Goal: Transaction & Acquisition: Purchase product/service

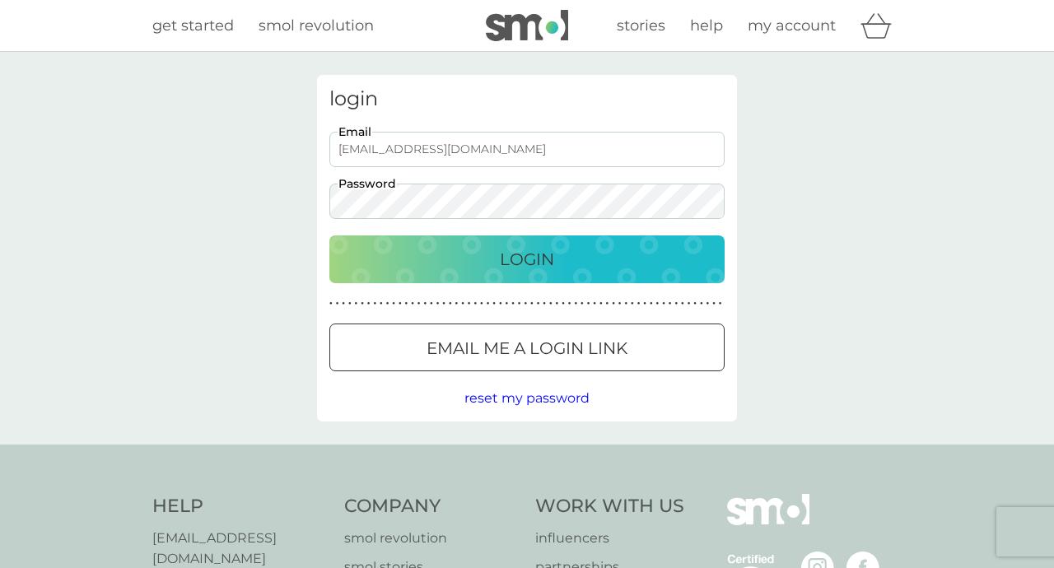
click at [543, 252] on p "Login" at bounding box center [527, 259] width 54 height 26
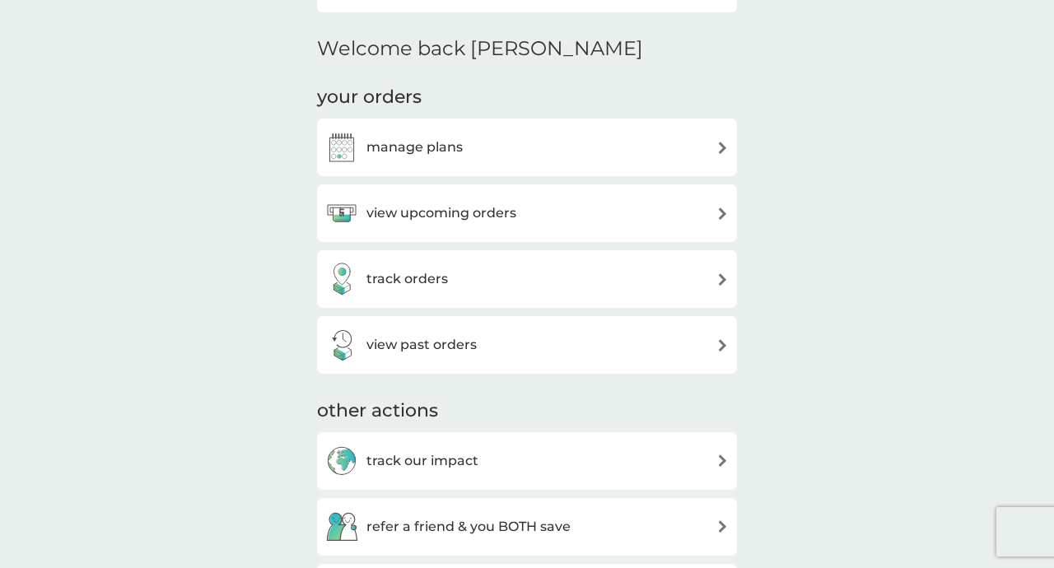
scroll to position [381, 0]
click at [510, 213] on h3 "view upcoming orders" at bounding box center [441, 211] width 150 height 21
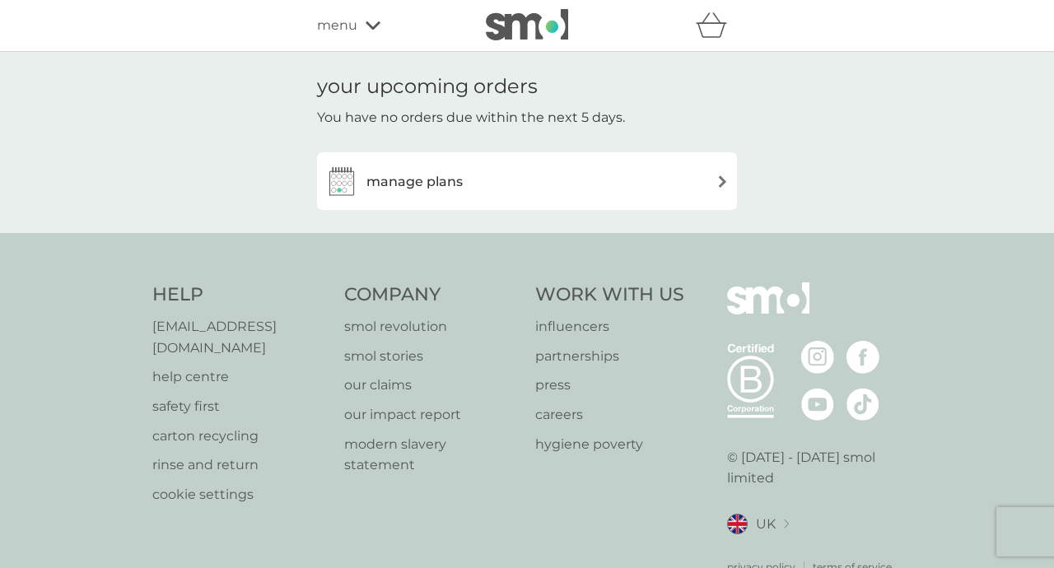
click at [521, 193] on div "manage plans" at bounding box center [526, 181] width 403 height 33
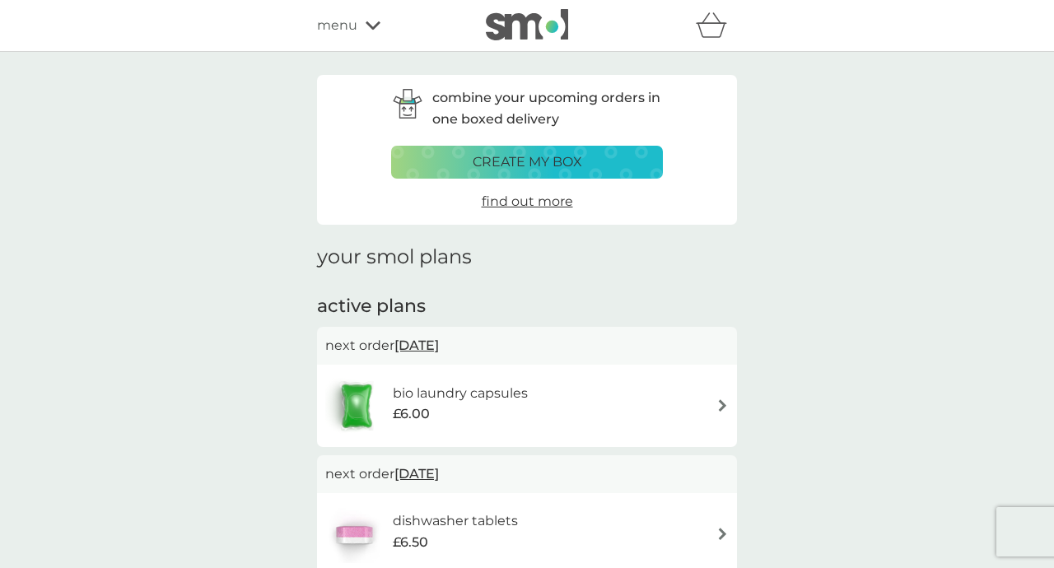
click at [644, 400] on div "bio laundry capsules £6.00" at bounding box center [526, 406] width 403 height 58
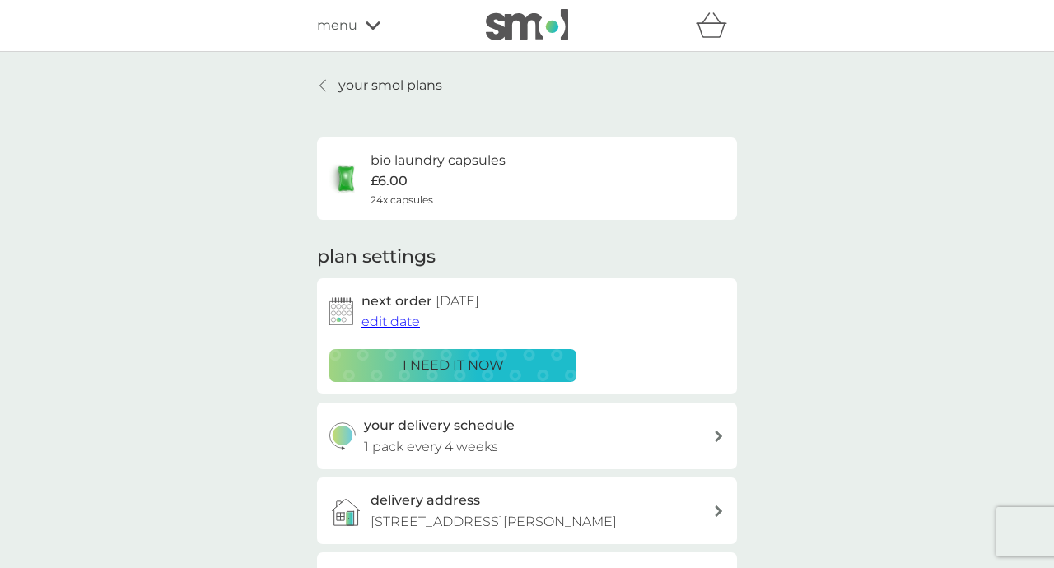
click at [515, 369] on div "i need it now" at bounding box center [453, 365] width 226 height 21
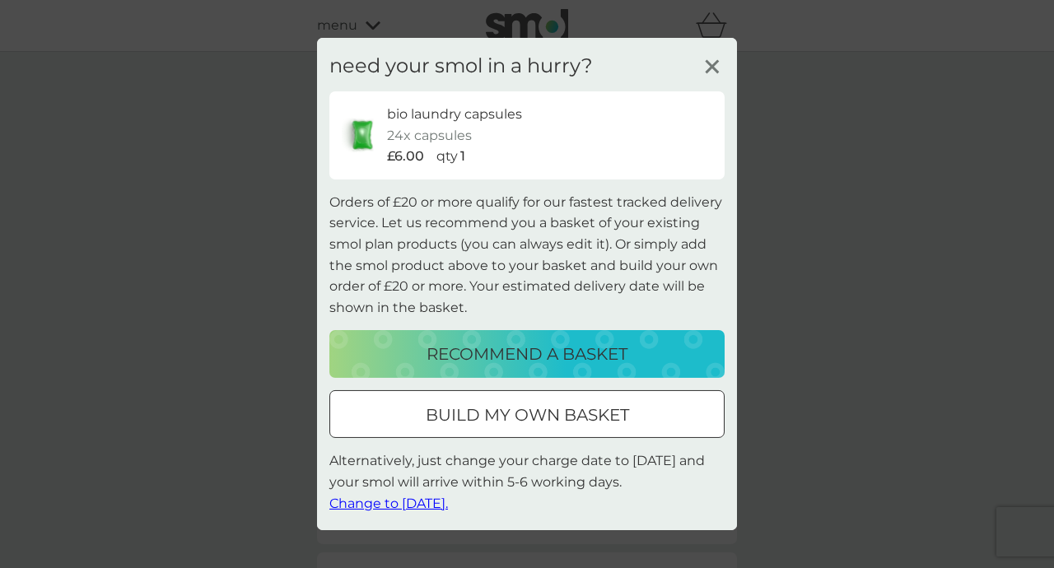
click at [546, 409] on div at bounding box center [526, 415] width 59 height 17
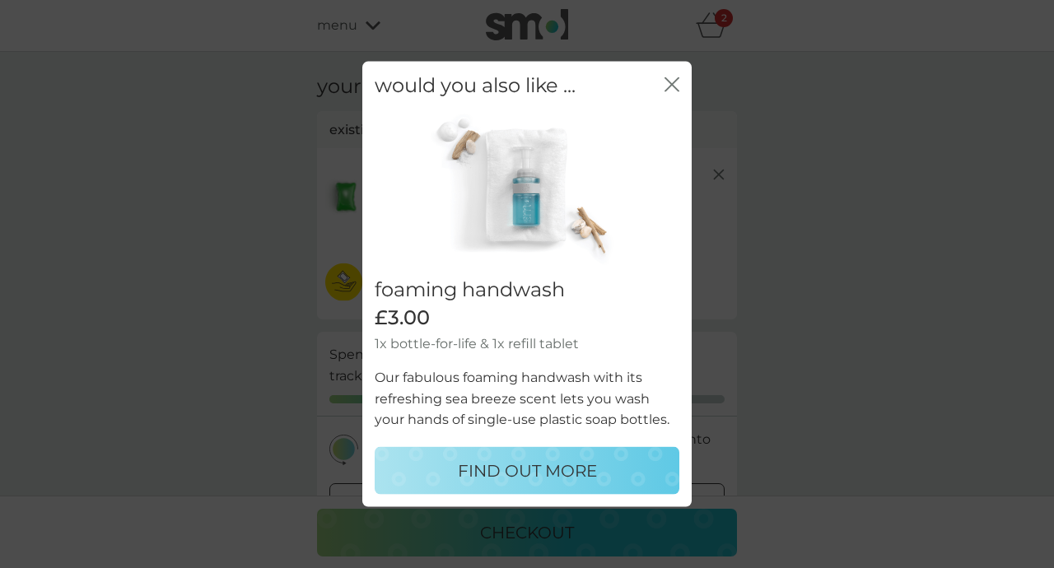
click at [672, 89] on icon "close" at bounding box center [671, 84] width 15 height 15
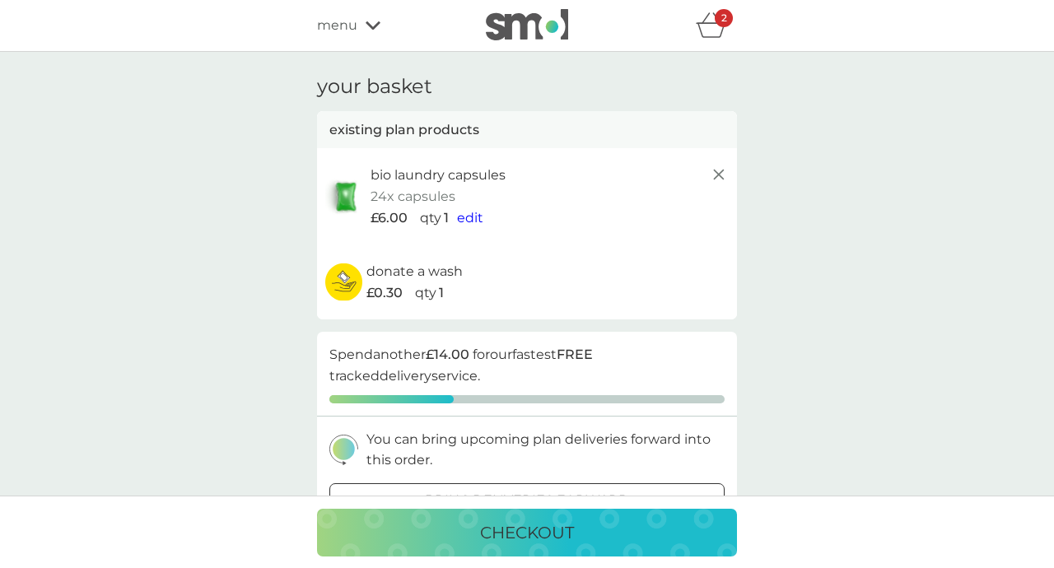
click at [706, 33] on icon "basket" at bounding box center [711, 25] width 31 height 26
click at [715, 33] on icon "basket" at bounding box center [711, 25] width 31 height 26
click at [360, 34] on div "menu" at bounding box center [387, 25] width 140 height 21
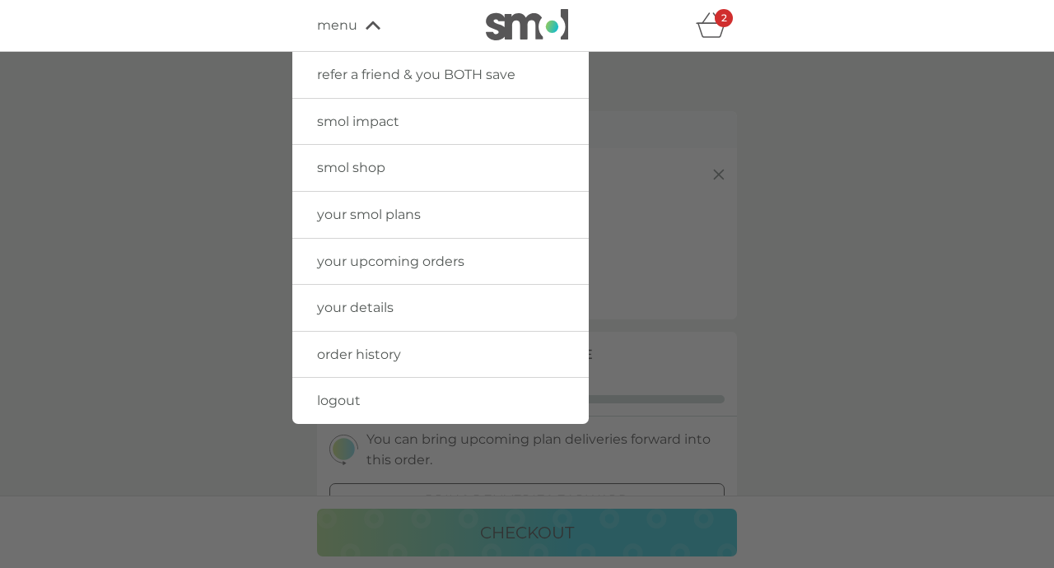
click at [381, 168] on span "smol shop" at bounding box center [351, 168] width 68 height 16
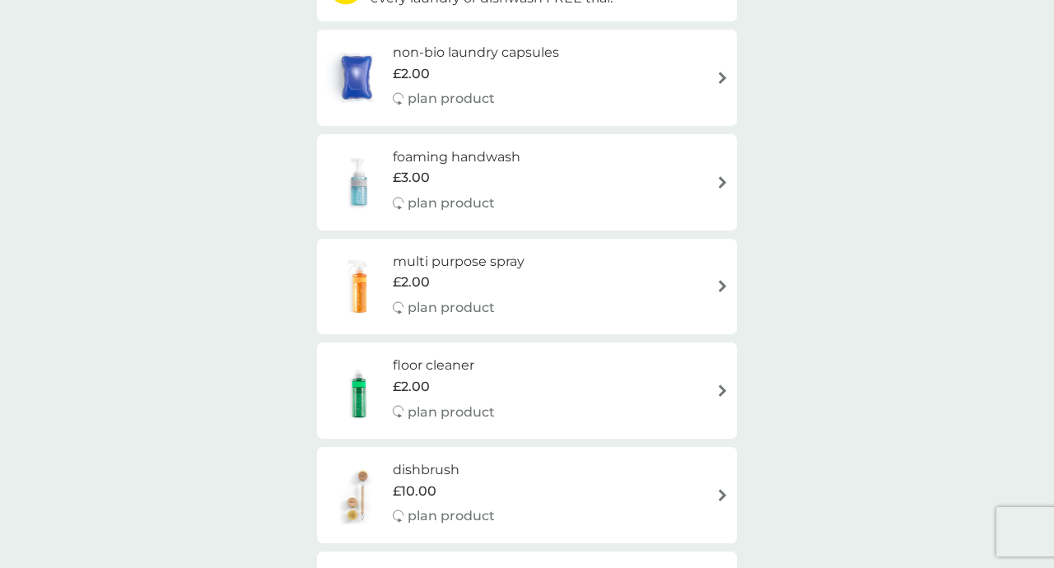
scroll to position [243, 0]
click at [446, 182] on div "£3.00" at bounding box center [457, 175] width 128 height 21
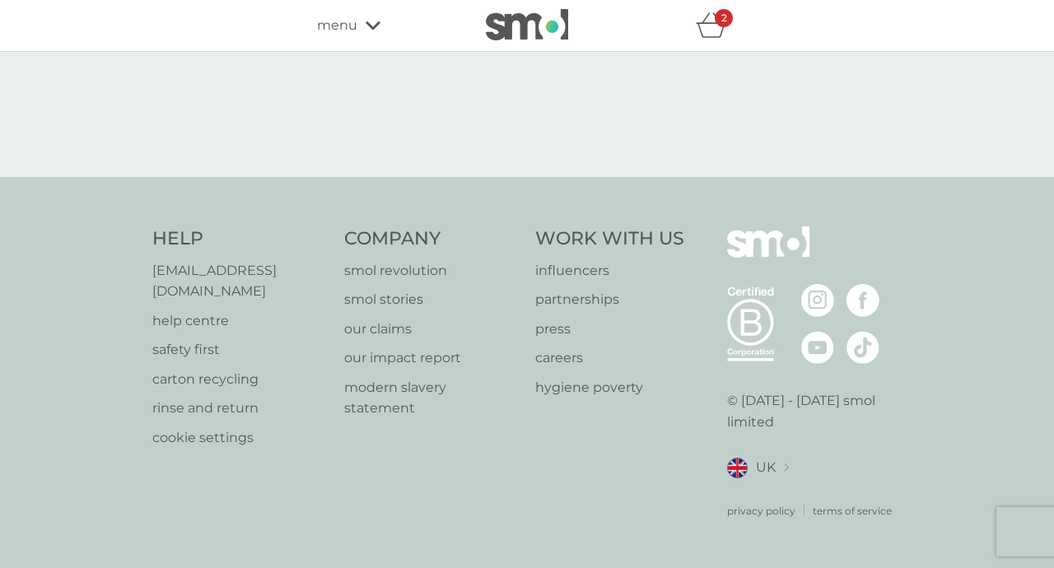
select select "119"
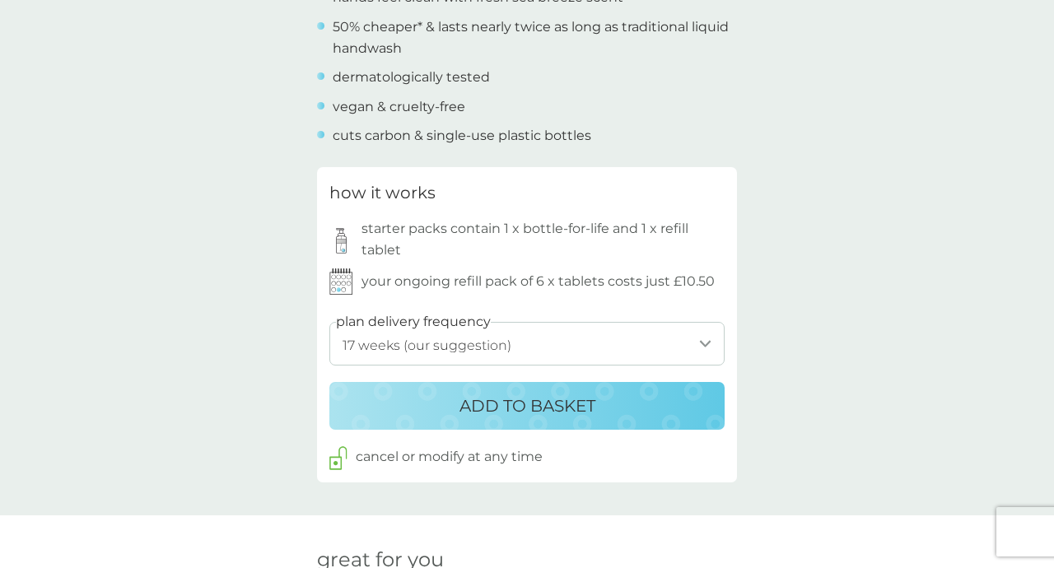
scroll to position [716, 0]
click at [535, 403] on p "ADD TO BASKET" at bounding box center [527, 405] width 136 height 26
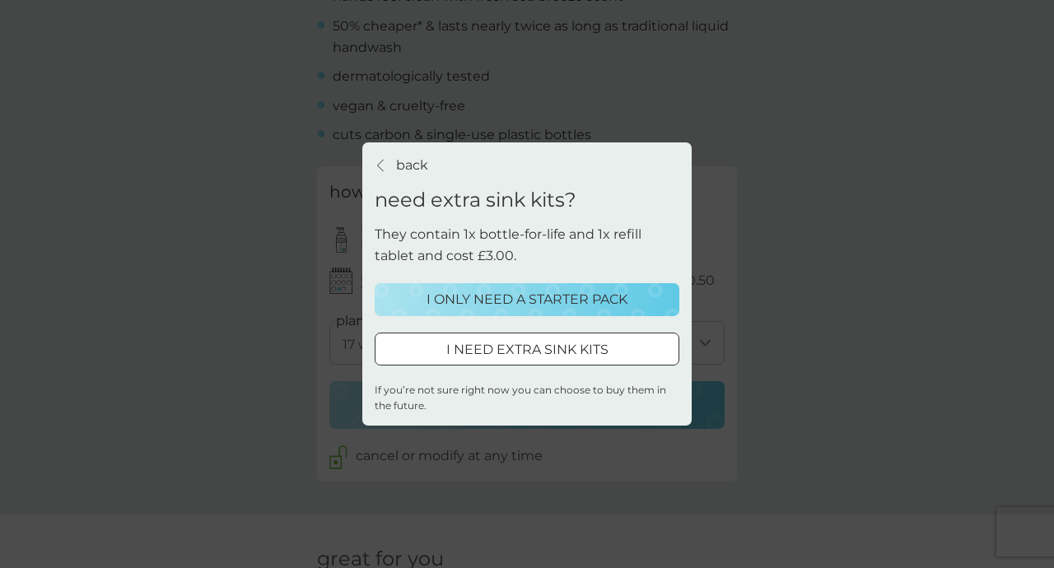
click at [525, 303] on p "I ONLY NEED A STARTER PACK" at bounding box center [526, 299] width 201 height 21
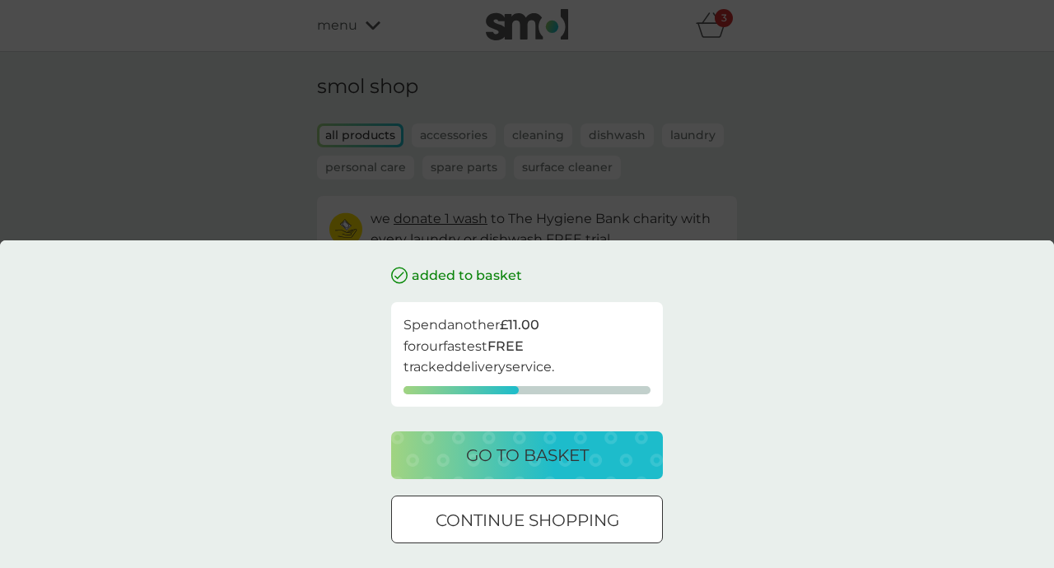
click at [528, 515] on div at bounding box center [526, 520] width 59 height 17
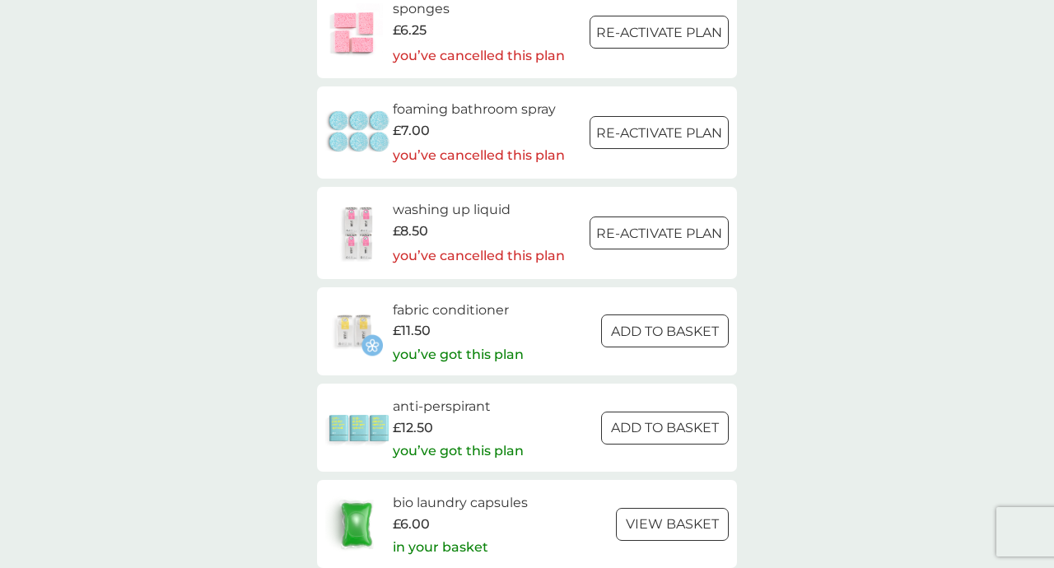
scroll to position [2319, 0]
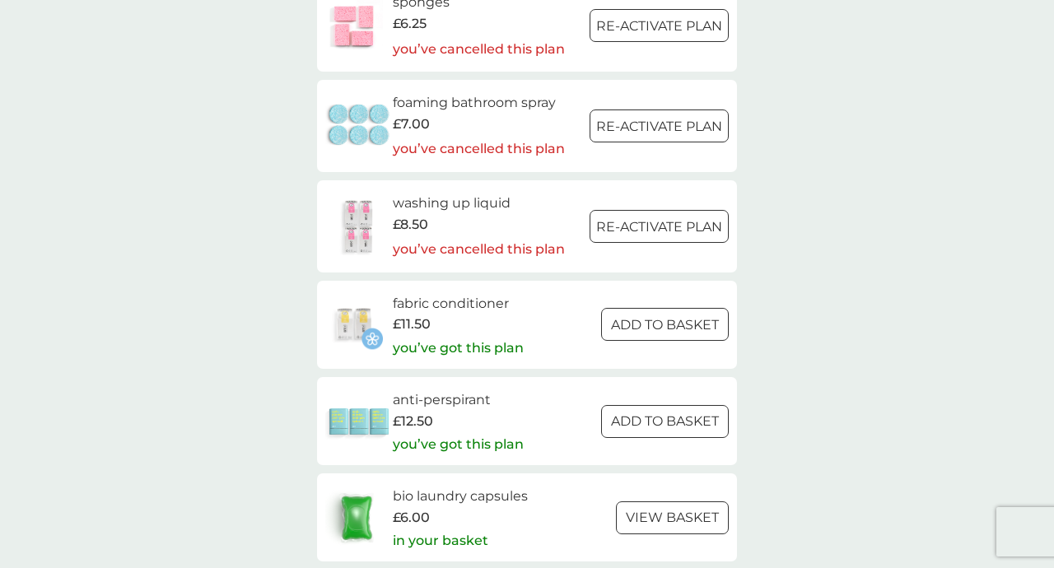
click at [488, 356] on p "you’ve got this plan" at bounding box center [458, 348] width 131 height 21
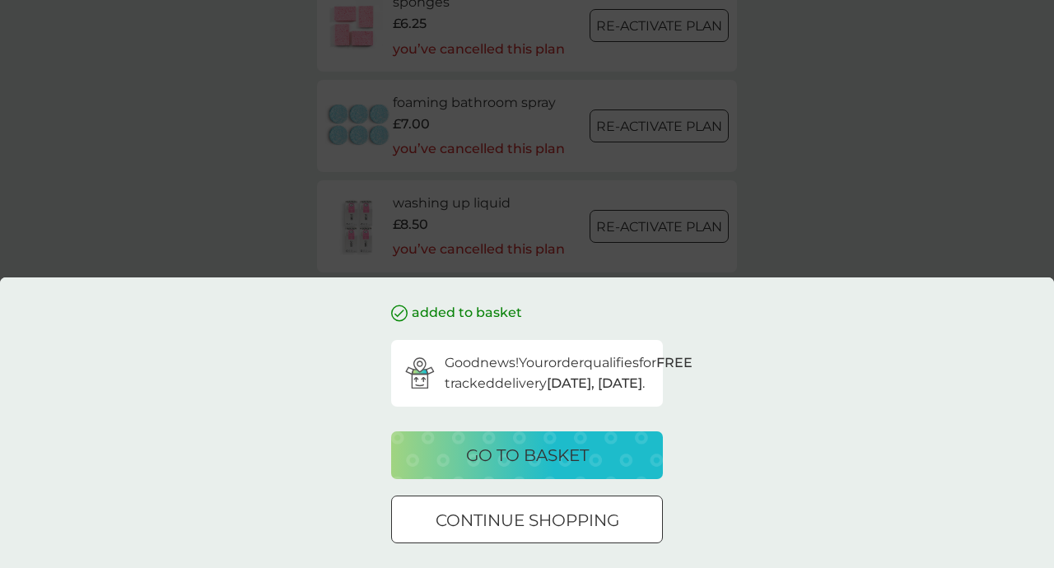
click at [577, 529] on p "continue shopping" at bounding box center [527, 520] width 184 height 26
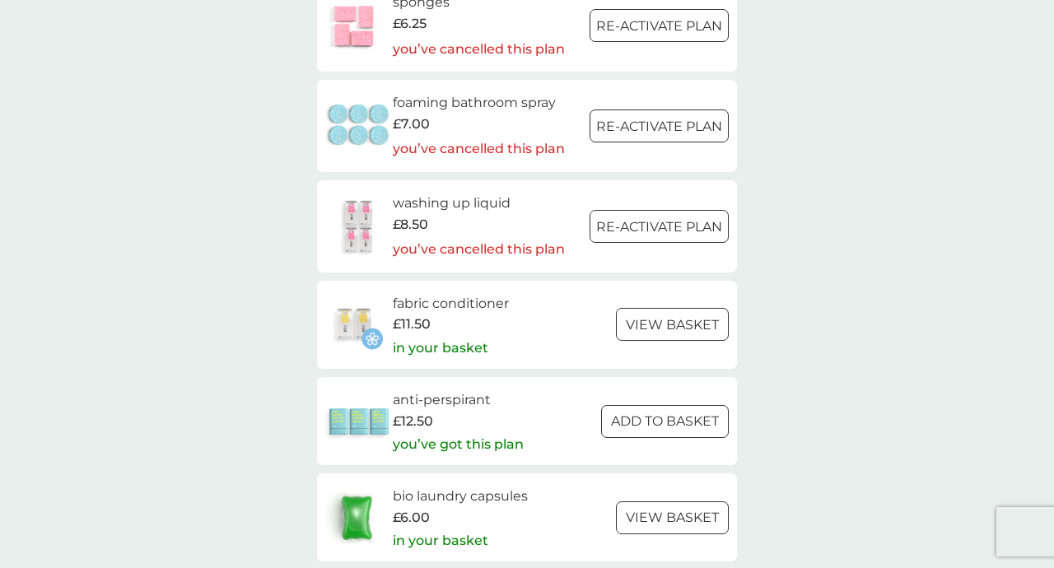
click at [485, 324] on div "£11.50" at bounding box center [451, 324] width 116 height 21
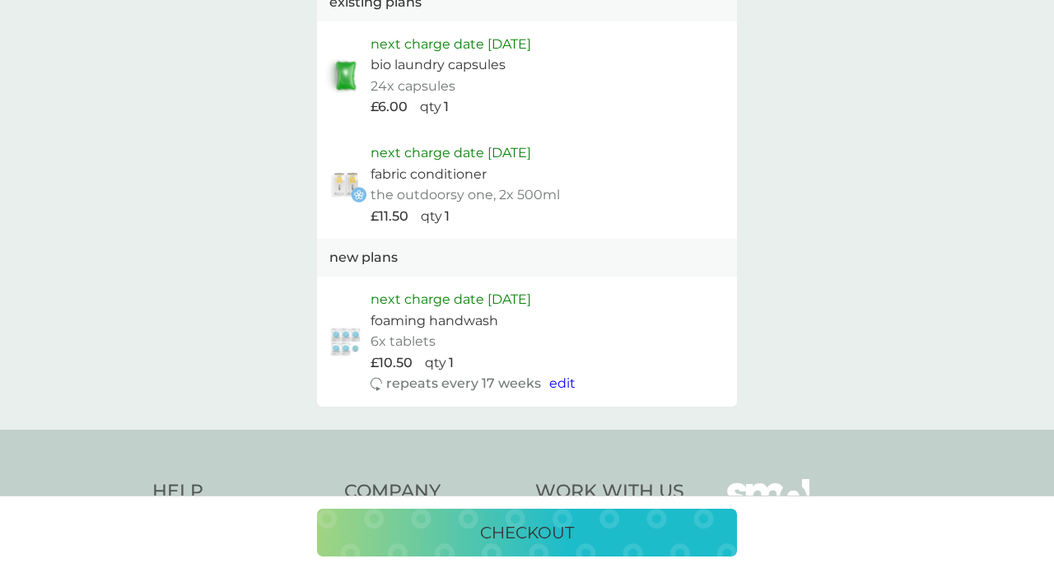
scroll to position [1066, 0]
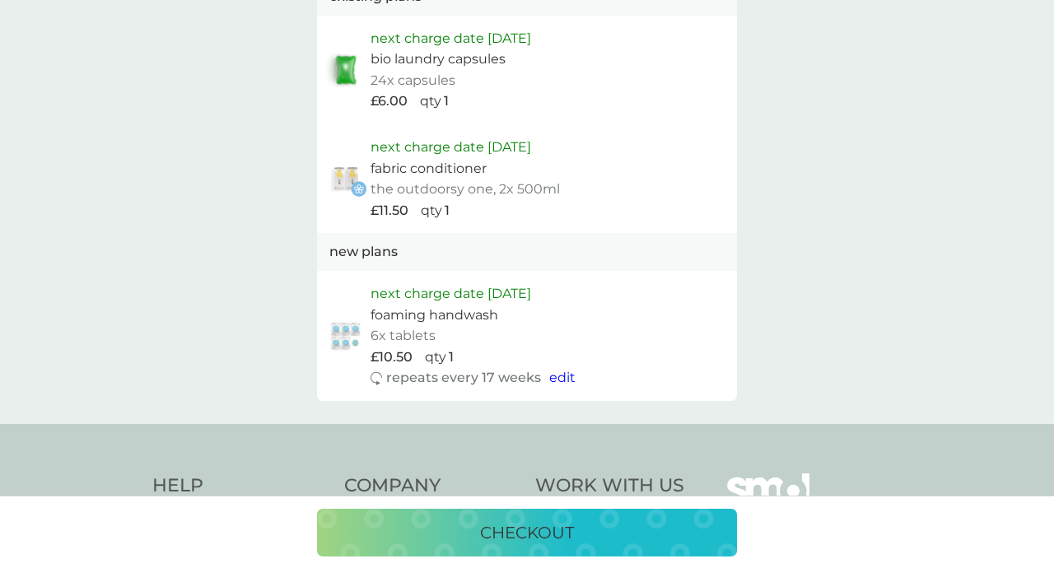
click at [562, 380] on span "edit" at bounding box center [562, 378] width 26 height 16
select select "119"
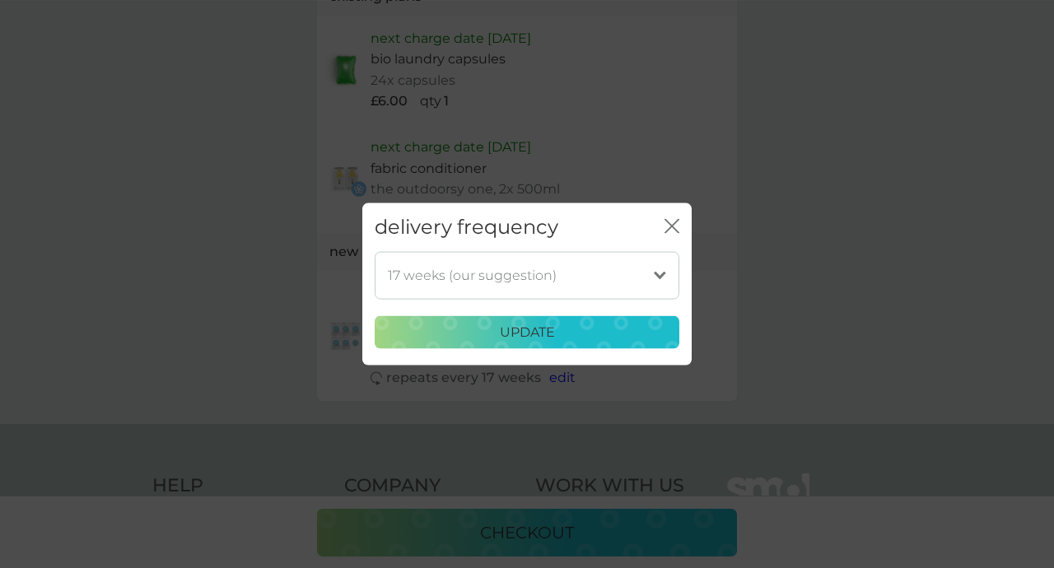
click at [375, 251] on select "1 week 2 weeks 3 weeks 4 weeks 5 weeks 6 weeks 7 weeks 8 weeks 9 weeks 10 weeks…" at bounding box center [527, 275] width 305 height 48
click at [671, 223] on icon "close" at bounding box center [671, 226] width 15 height 15
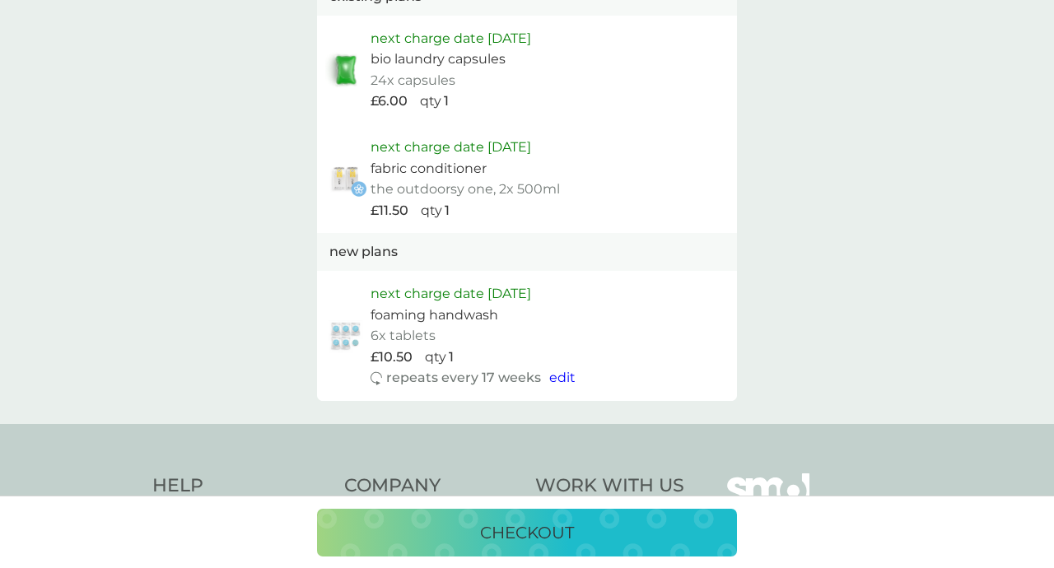
click at [551, 537] on p "checkout" at bounding box center [527, 532] width 94 height 26
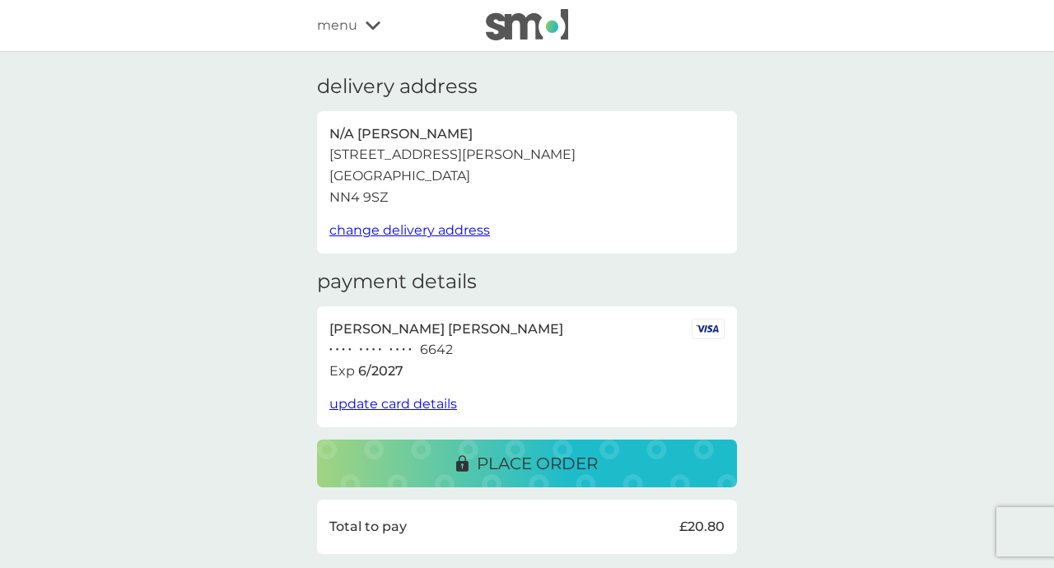
click at [538, 463] on p "place order" at bounding box center [537, 463] width 121 height 26
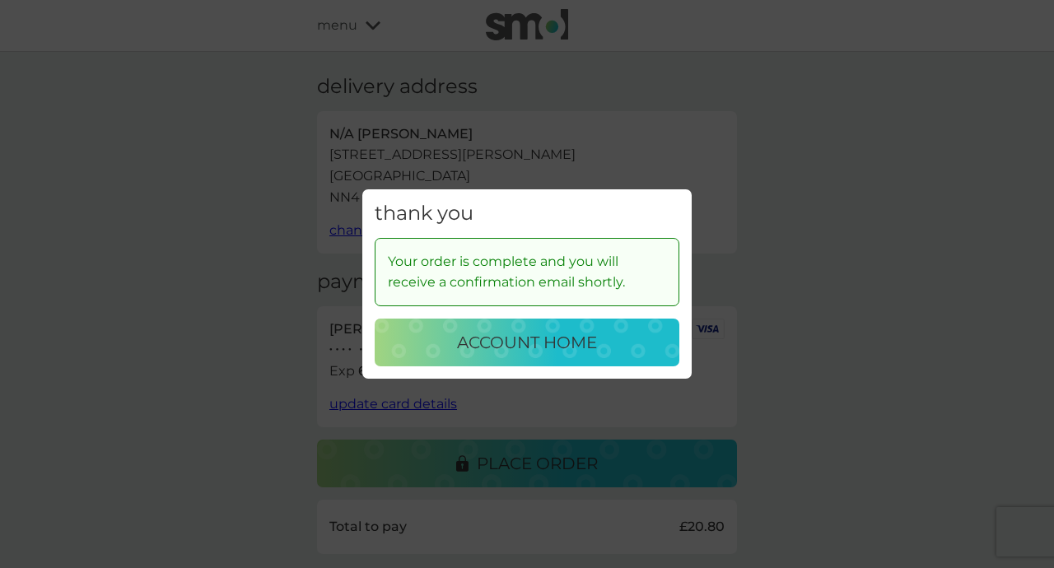
click at [566, 354] on p "account home" at bounding box center [527, 342] width 140 height 26
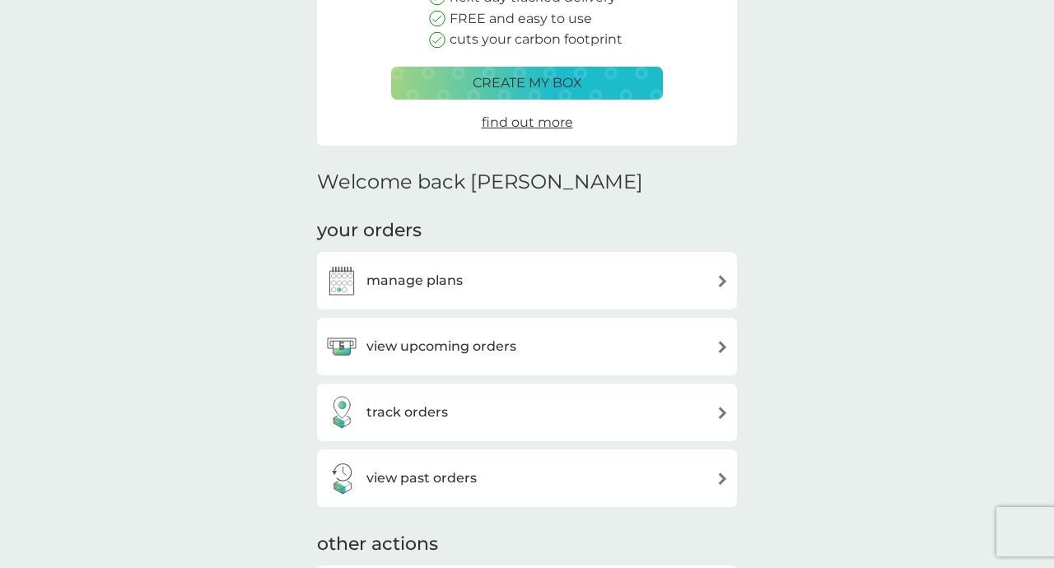
scroll to position [269, 0]
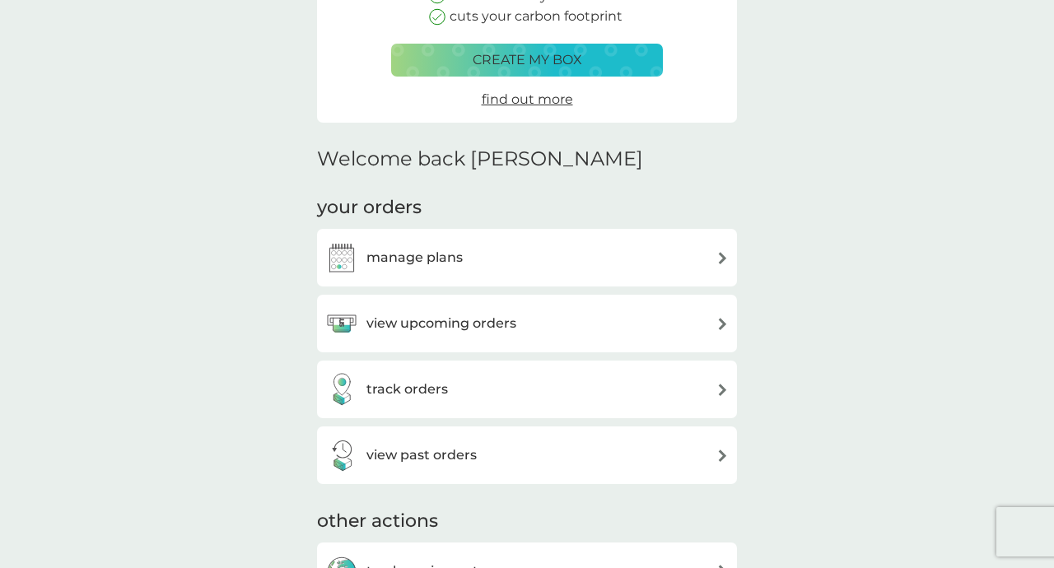
click at [528, 261] on div "manage plans" at bounding box center [526, 257] width 403 height 33
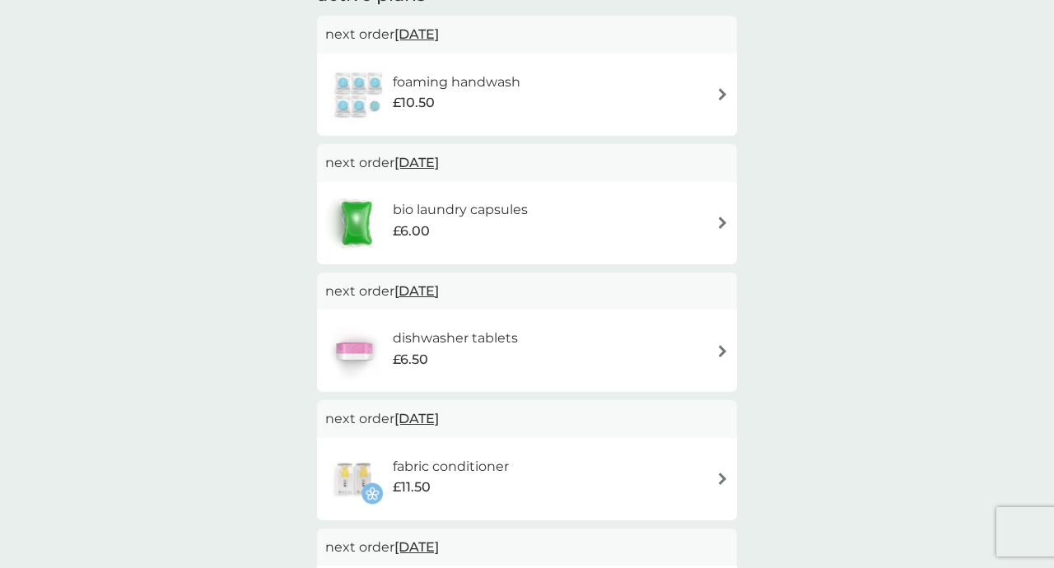
scroll to position [313, 0]
click at [667, 105] on div "foaming handwash £10.50" at bounding box center [526, 93] width 403 height 58
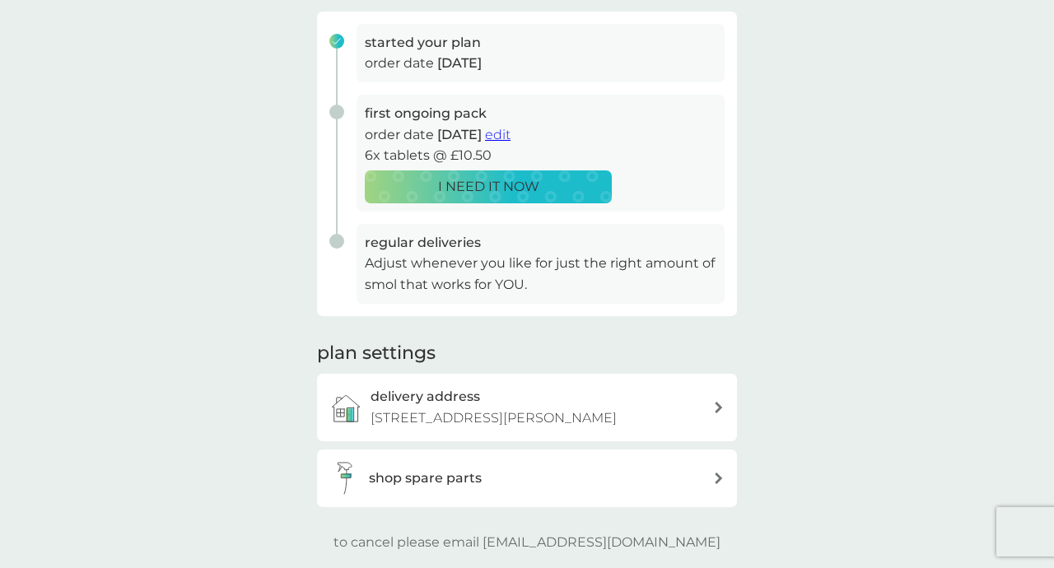
scroll to position [244, 0]
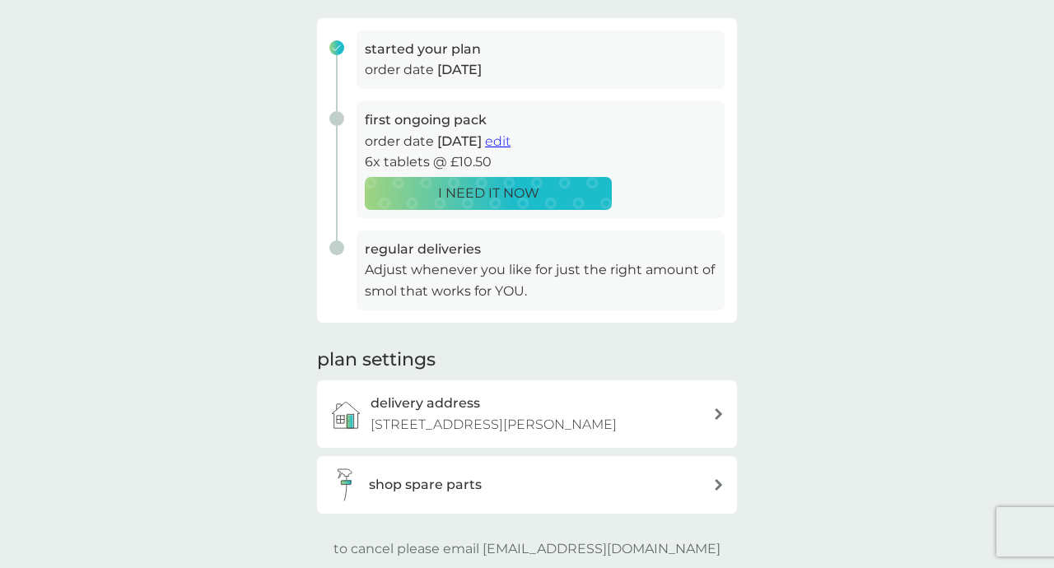
click at [681, 294] on p "Adjust whenever you like for just the right amount of smol that works for YOU." at bounding box center [541, 280] width 352 height 42
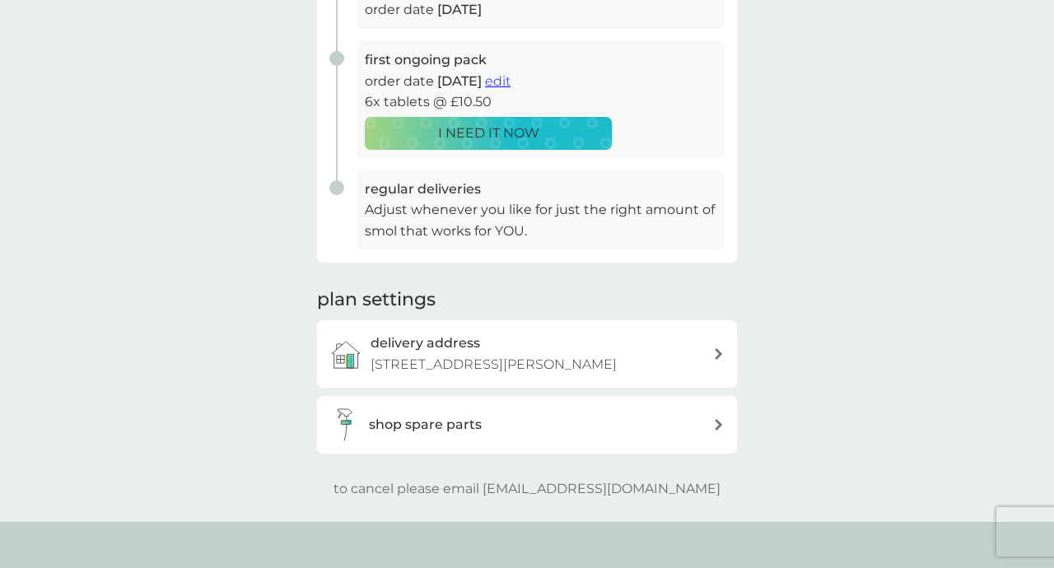
scroll to position [0, 0]
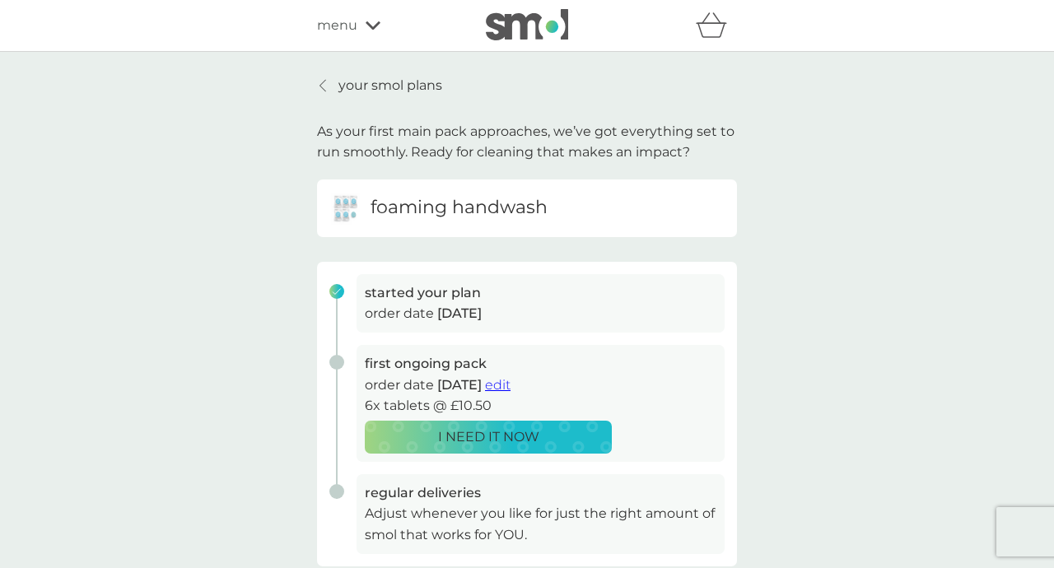
click at [376, 84] on p "your smol plans" at bounding box center [390, 85] width 104 height 21
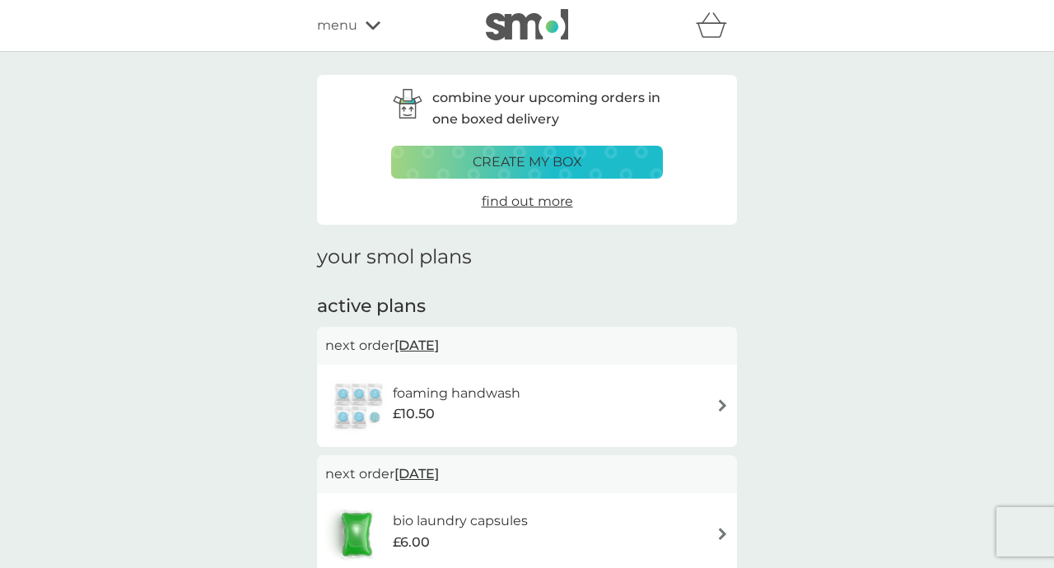
click at [353, 29] on span "menu" at bounding box center [337, 25] width 40 height 21
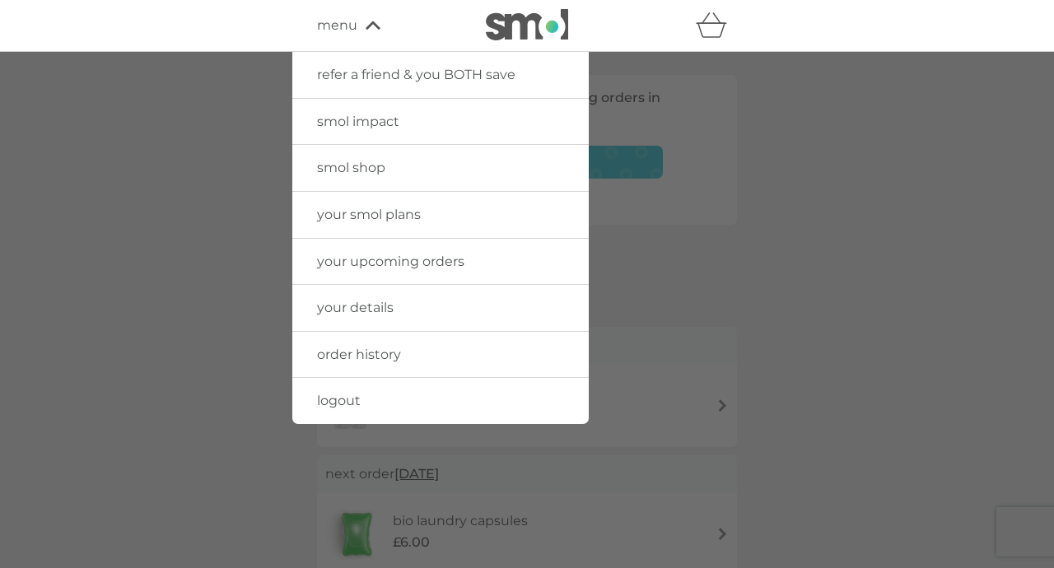
click at [515, 33] on img at bounding box center [527, 24] width 82 height 31
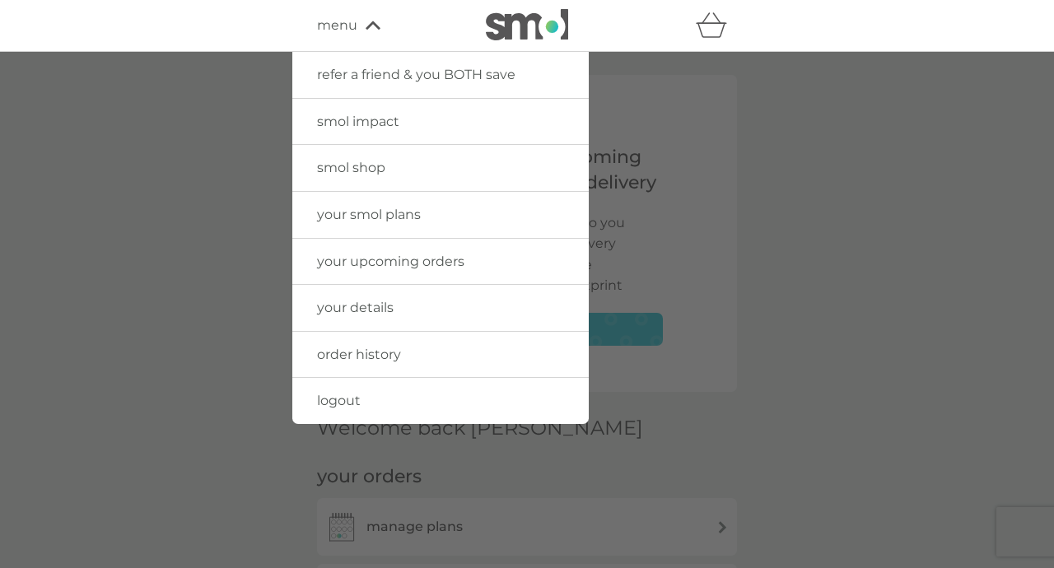
click at [384, 221] on span "your smol plans" at bounding box center [369, 215] width 104 height 16
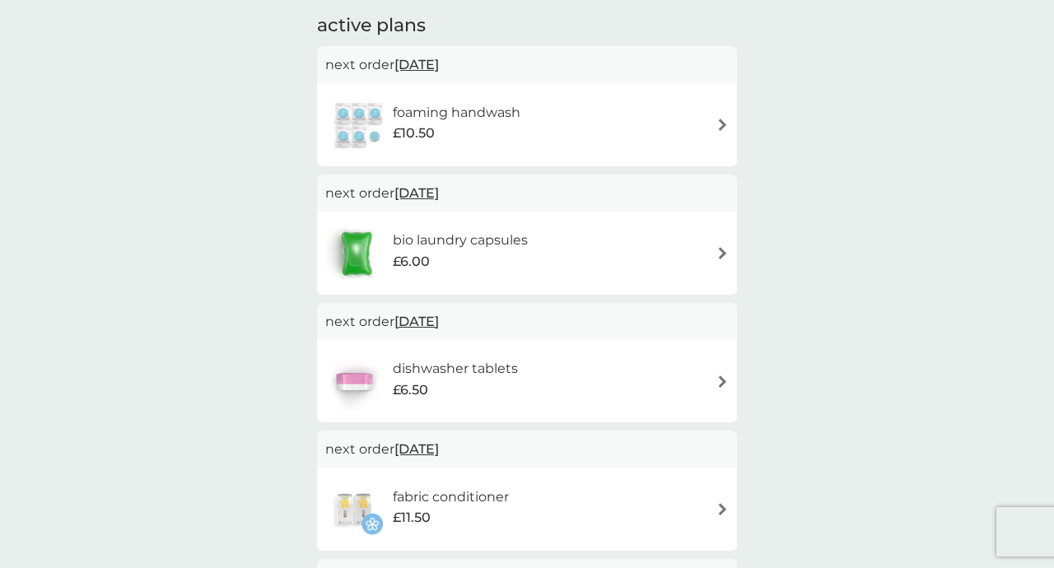
scroll to position [277, 0]
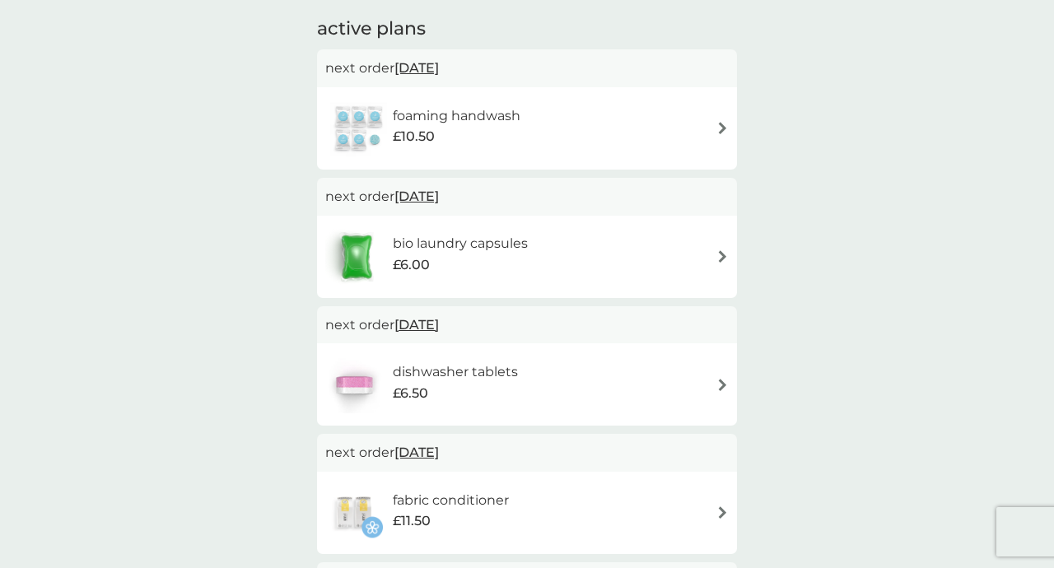
click at [561, 130] on div "foaming handwash £10.50" at bounding box center [526, 129] width 403 height 58
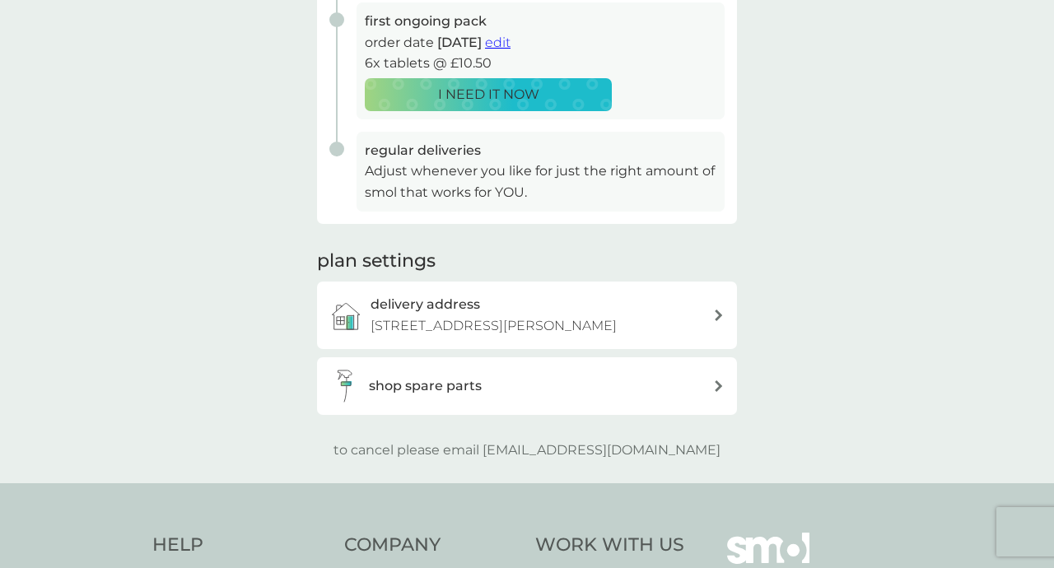
scroll to position [353, 0]
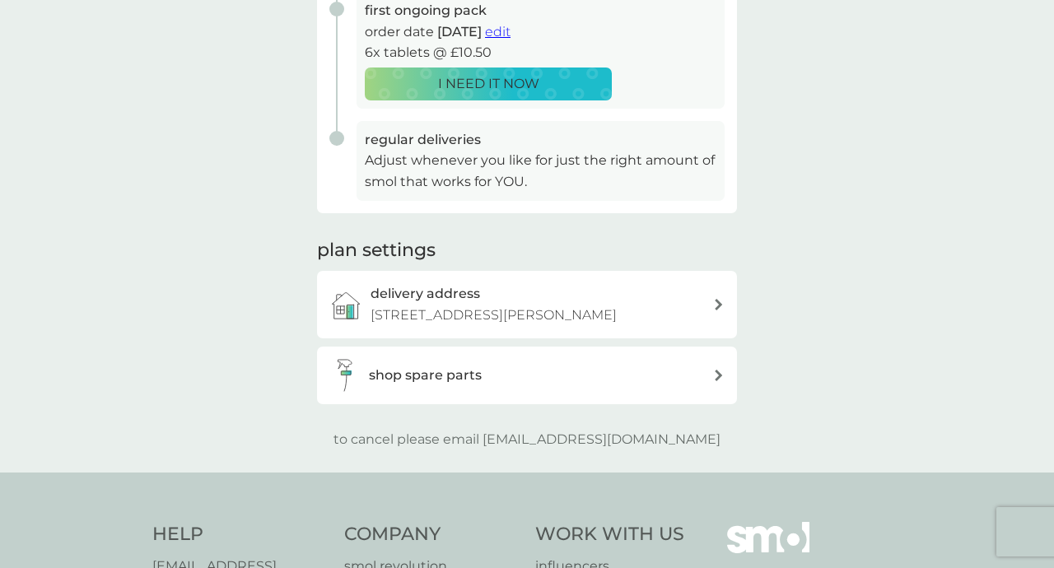
click at [676, 376] on div "shop spare parts" at bounding box center [541, 375] width 344 height 21
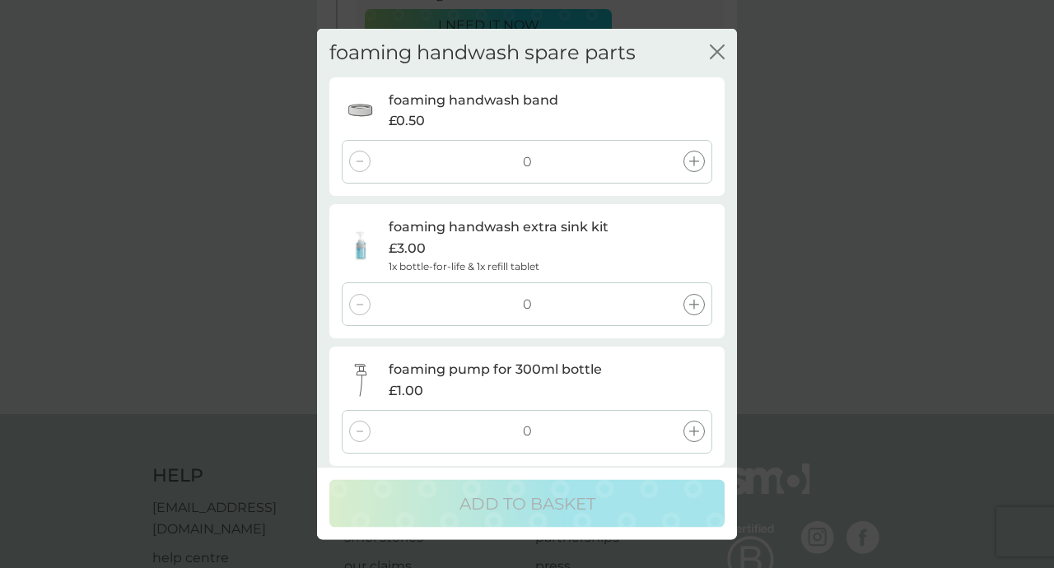
scroll to position [417, 0]
click at [718, 56] on icon "close" at bounding box center [717, 51] width 15 height 15
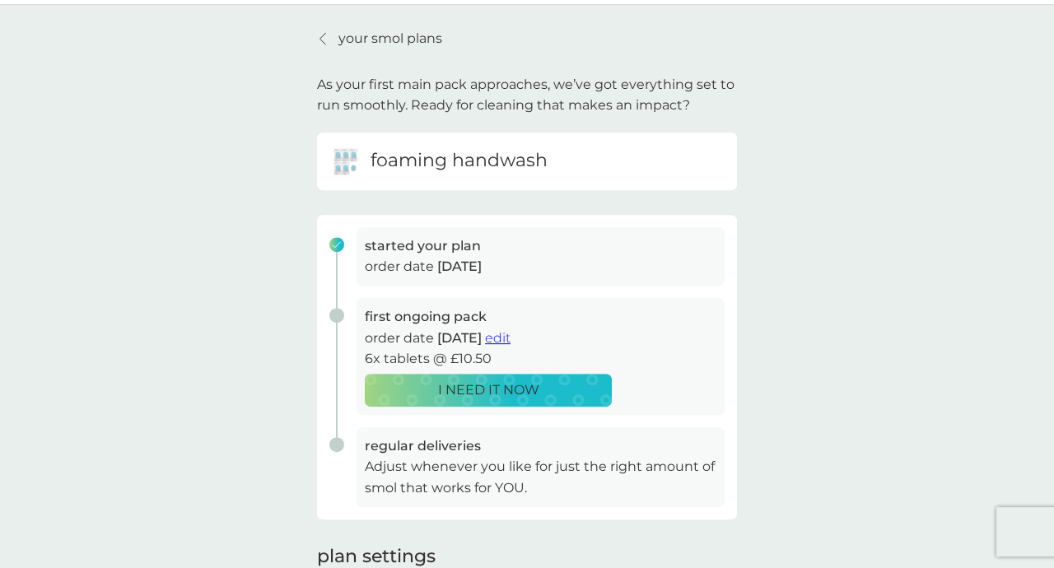
scroll to position [46, 0]
click at [510, 341] on span "edit" at bounding box center [498, 339] width 26 height 16
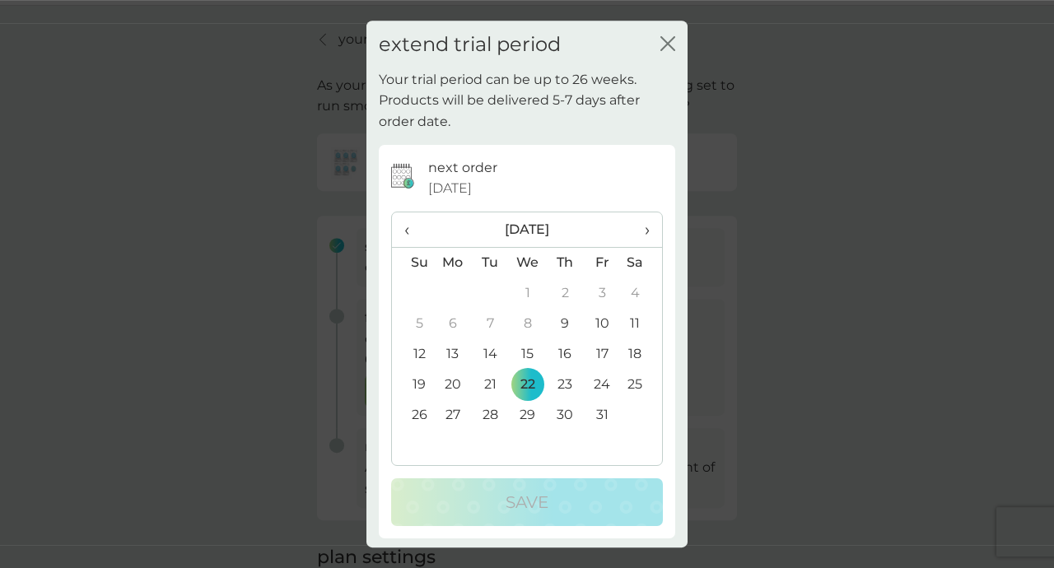
click at [650, 228] on th "›" at bounding box center [641, 229] width 41 height 35
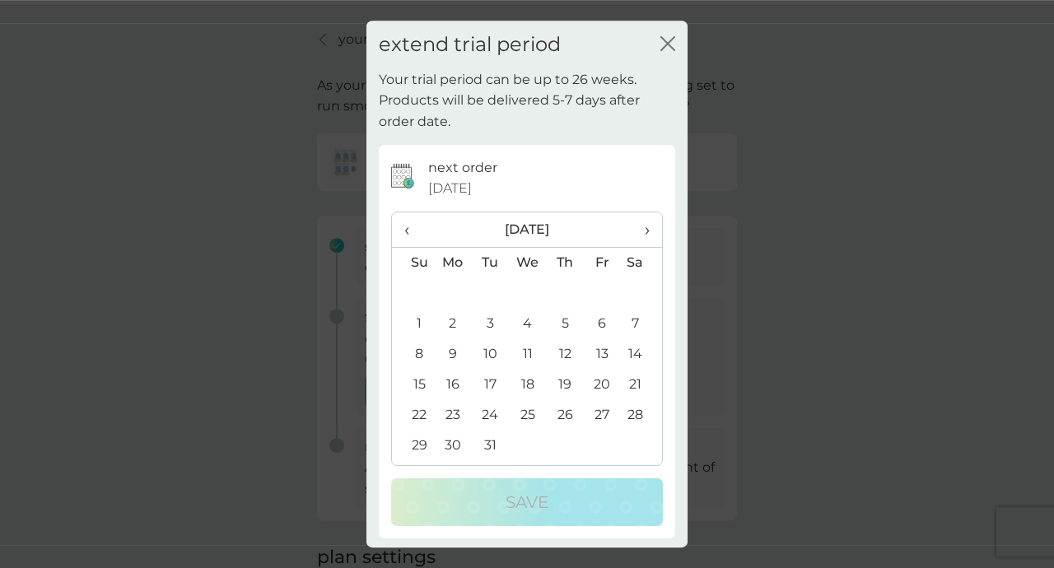
click at [650, 228] on th "›" at bounding box center [641, 229] width 41 height 35
click at [523, 288] on td "1" at bounding box center [528, 293] width 38 height 30
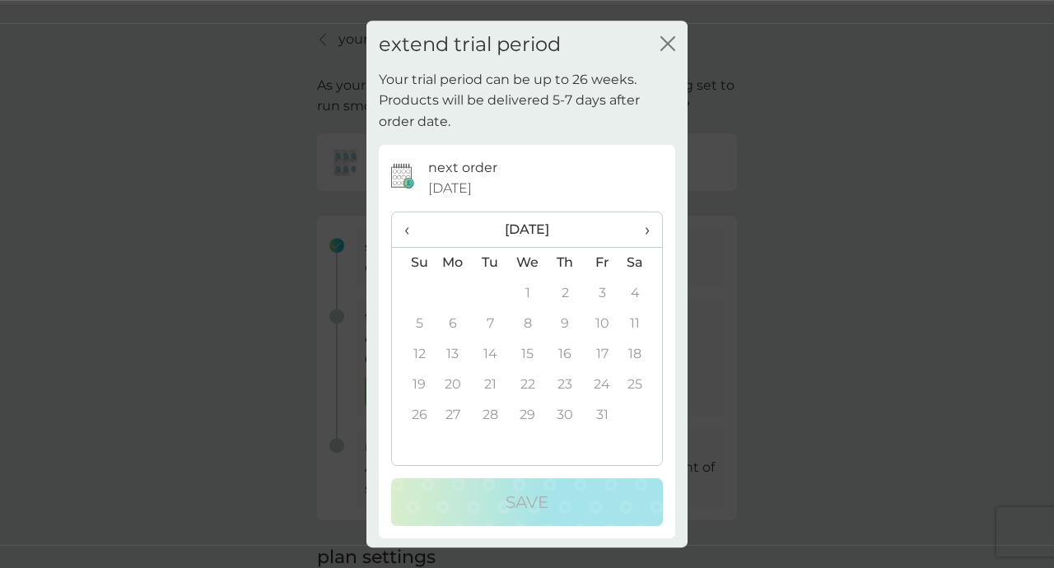
click at [407, 232] on span "‹" at bounding box center [412, 229] width 17 height 35
click at [646, 235] on span "›" at bounding box center [641, 229] width 16 height 35
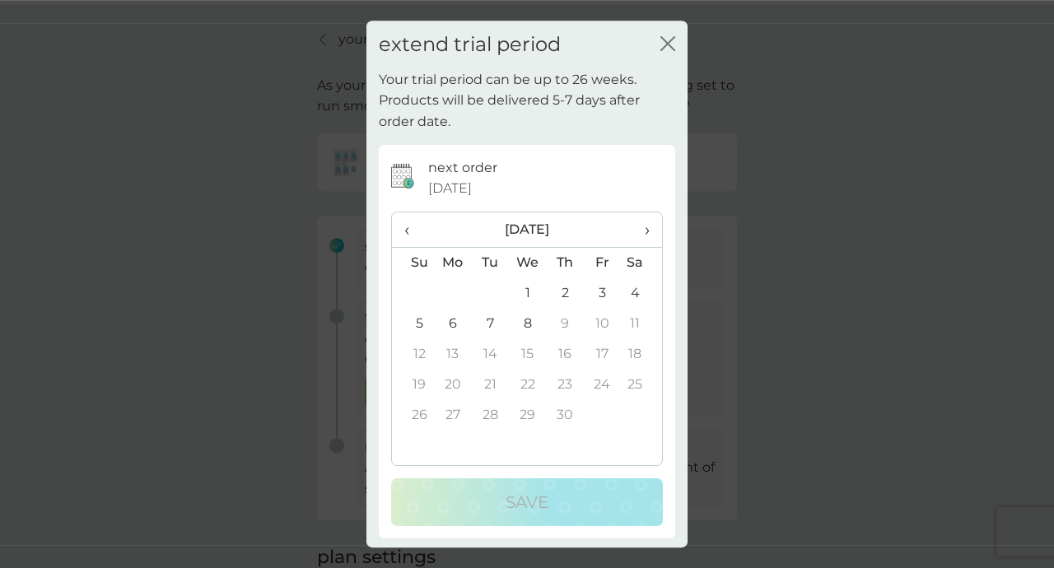
click at [636, 293] on td "4" at bounding box center [641, 293] width 41 height 30
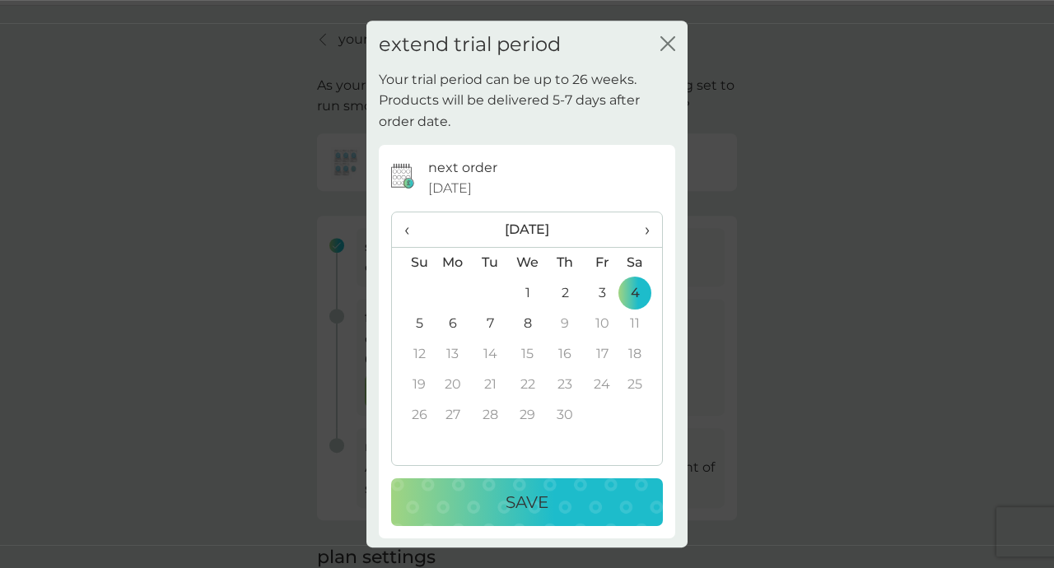
click at [573, 510] on div "Save" at bounding box center [526, 502] width 239 height 26
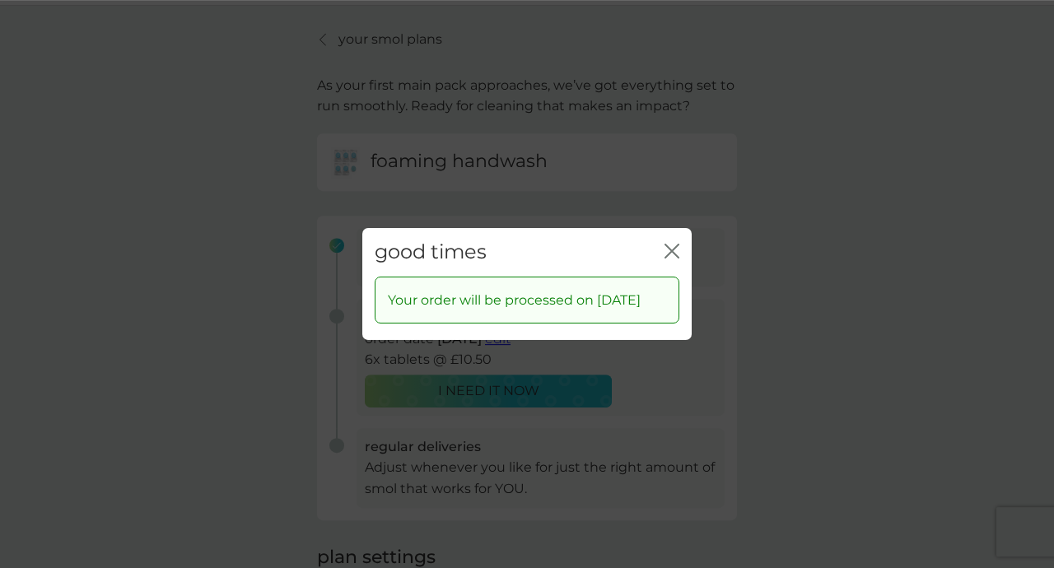
click at [672, 244] on icon "close" at bounding box center [671, 251] width 15 height 15
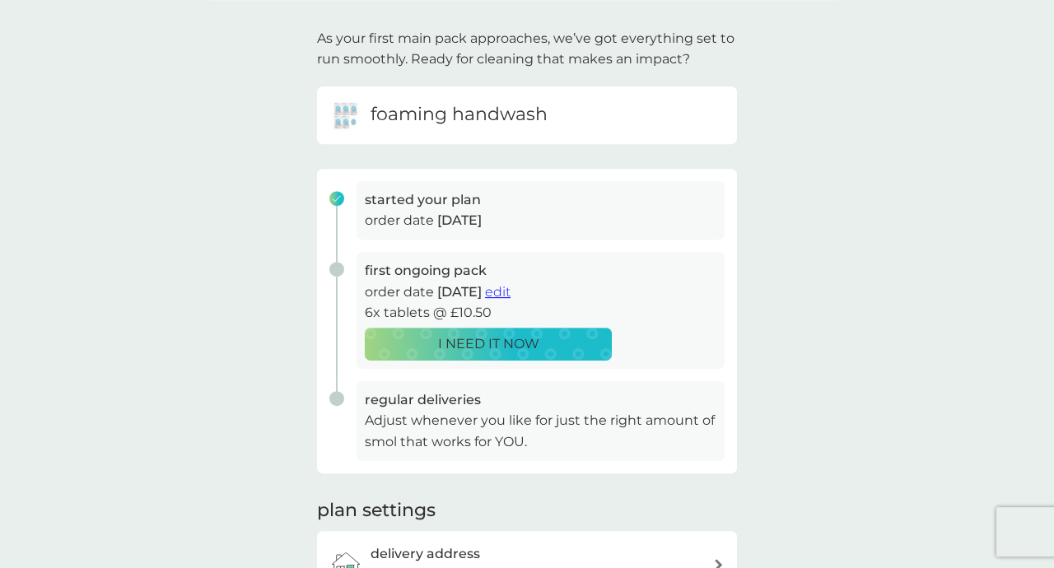
scroll to position [95, 0]
